Goal: Information Seeking & Learning: Compare options

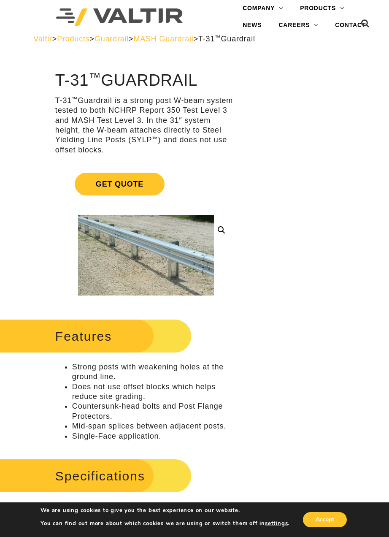
click at [207, 32] on div "Menu COMPANY ABOUT VALTIR OUR HISTORY RENTALS INTERNATIONAL PRODUCTS BARRICADES…" at bounding box center [194, 17] width 376 height 34
click at [193, 38] on span "MASH Guardrail" at bounding box center [163, 39] width 60 height 8
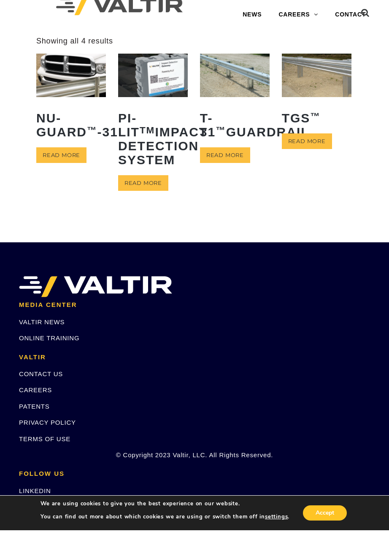
click at [300, 86] on img at bounding box center [317, 81] width 70 height 43
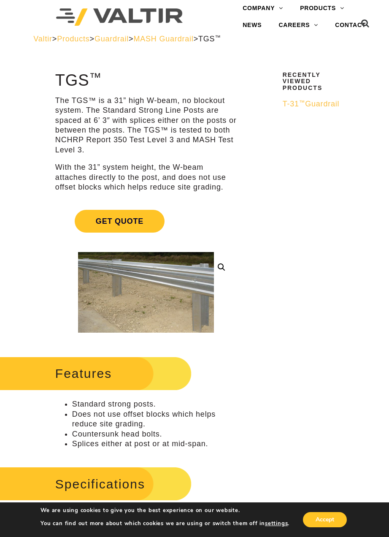
click at [127, 39] on span "Guardrail" at bounding box center [112, 39] width 34 height 8
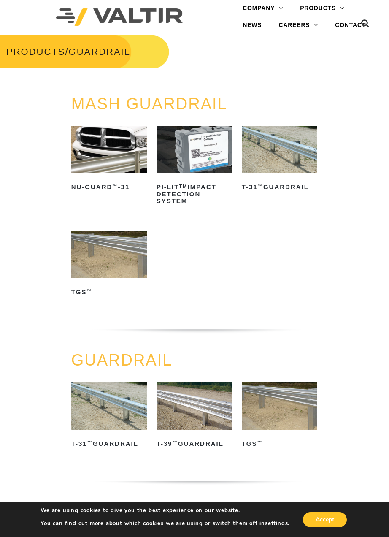
click at [113, 162] on img at bounding box center [109, 149] width 76 height 47
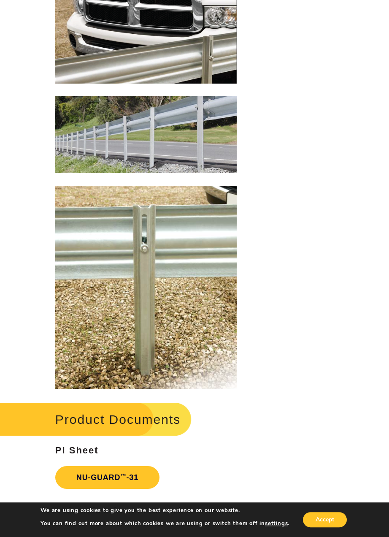
scroll to position [990, 0]
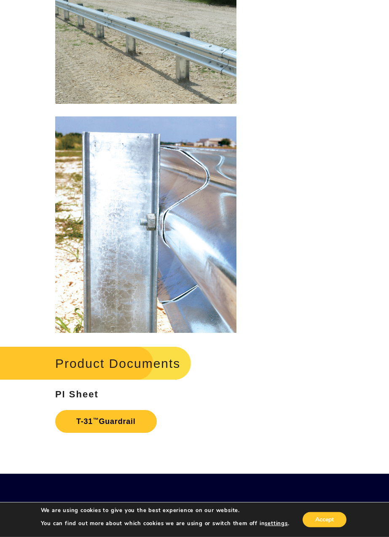
scroll to position [876, 0]
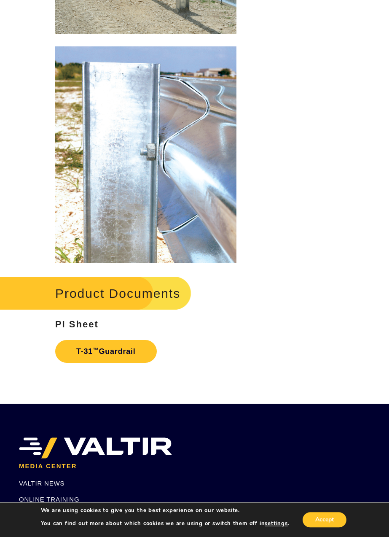
click at [128, 350] on link "T-31 ™ Guardrail" at bounding box center [106, 351] width 102 height 23
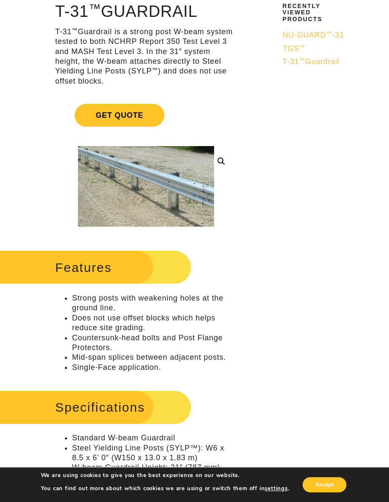
scroll to position [0, 0]
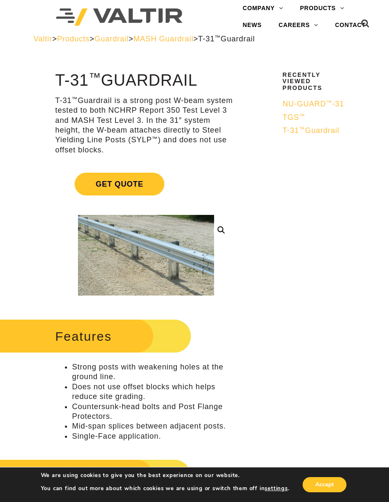
click at [129, 41] on span "Guardrail" at bounding box center [112, 39] width 34 height 8
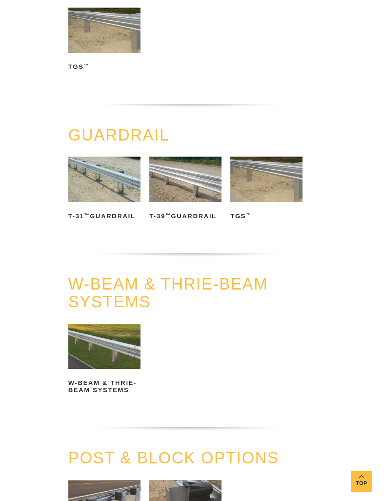
scroll to position [342, 0]
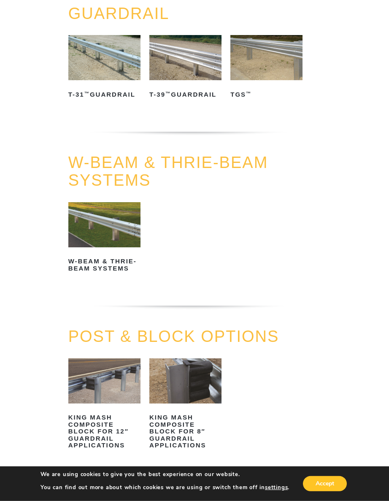
click at [109, 67] on img at bounding box center [104, 57] width 72 height 45
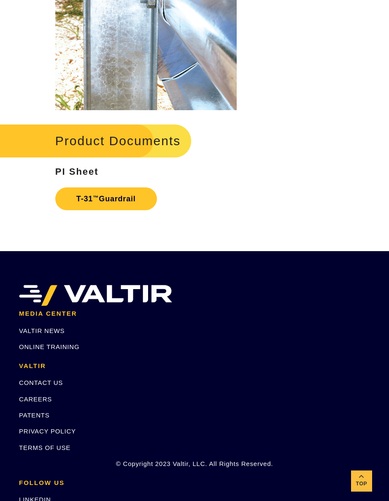
scroll to position [1039, 0]
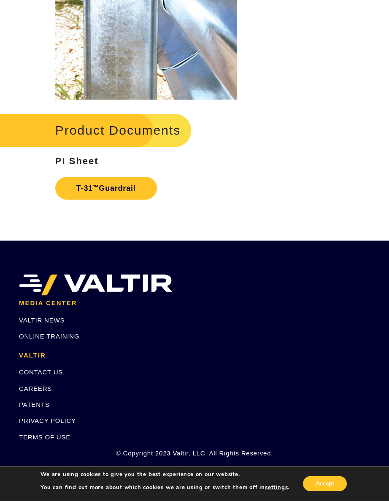
click at [126, 194] on link "T-31 ™ Guardrail" at bounding box center [106, 188] width 102 height 23
